Goal: Navigation & Orientation: Understand site structure

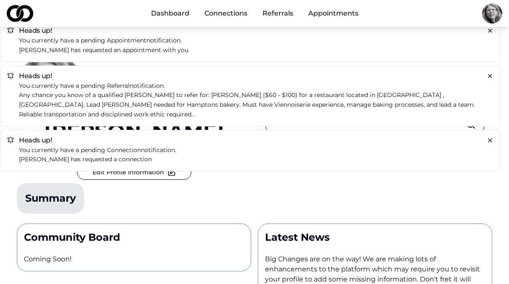
click at [330, 137] on h5 "Heads up!" at bounding box center [250, 140] width 486 height 7
click at [344, 16] on link "Appointments" at bounding box center [332, 13] width 63 height 17
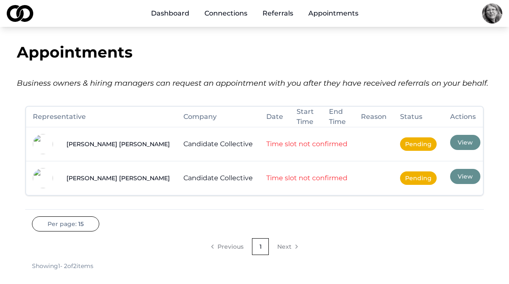
click at [278, 15] on link "Referrals" at bounding box center [278, 13] width 44 height 17
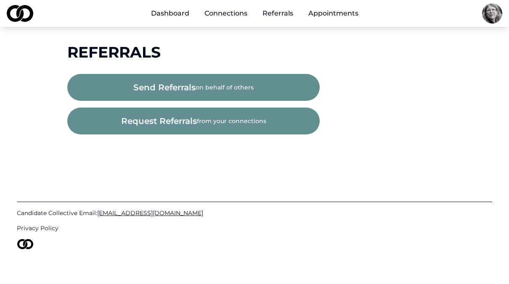
click at [234, 10] on link "Connections" at bounding box center [226, 13] width 56 height 17
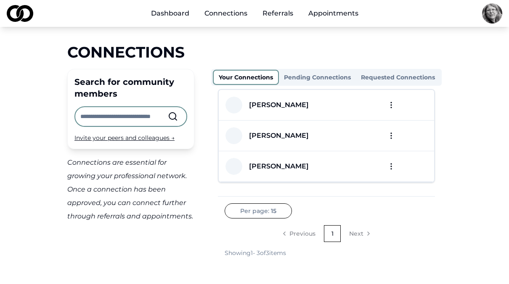
click at [162, 14] on link "Dashboard" at bounding box center [170, 13] width 52 height 17
